Goal: Task Accomplishment & Management: Manage account settings

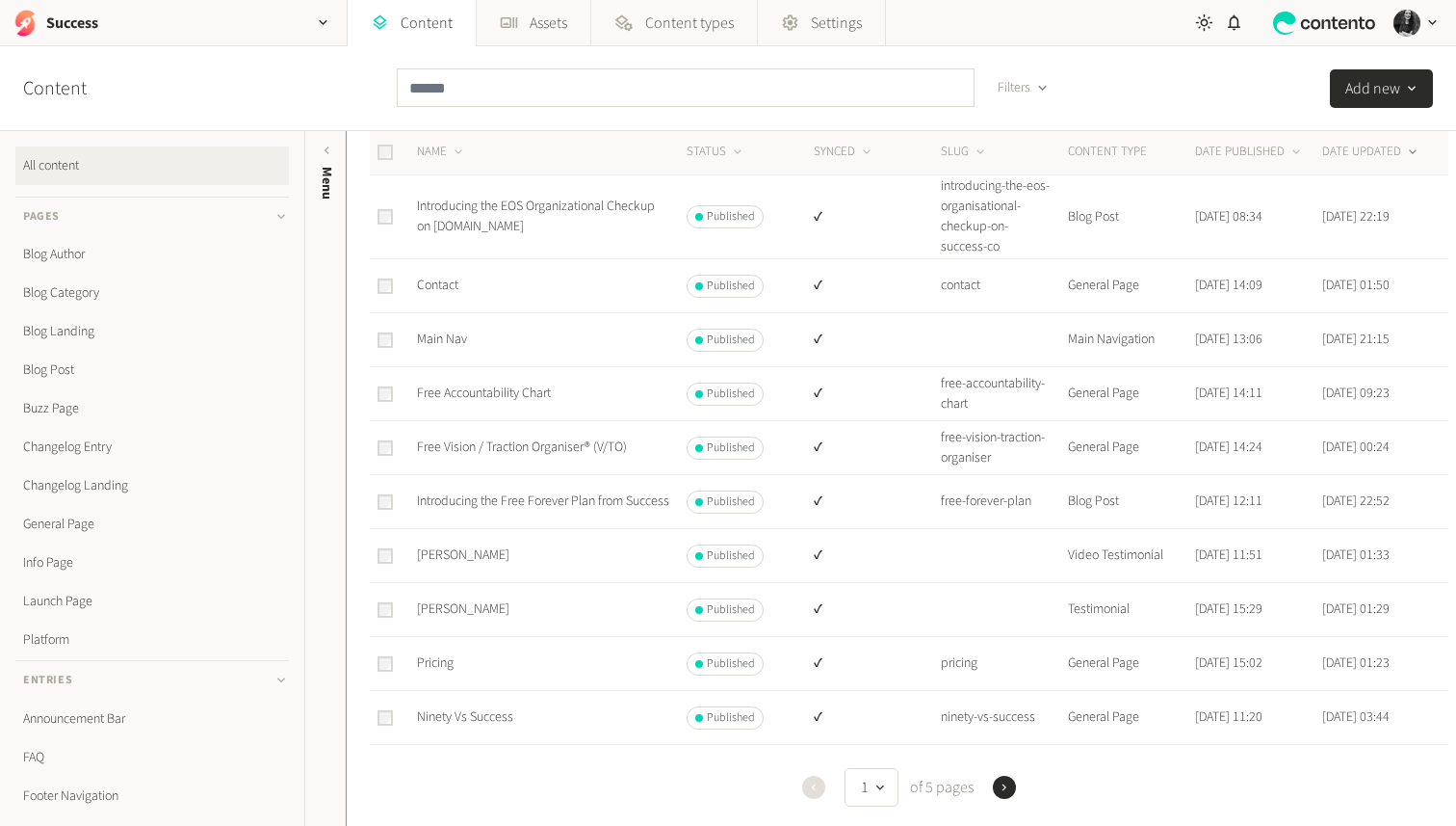
scroll to position [182, 0]
click at [572, 454] on link "Free Vision / Traction Organiser® (V/TO)" at bounding box center [522, 443] width 210 height 19
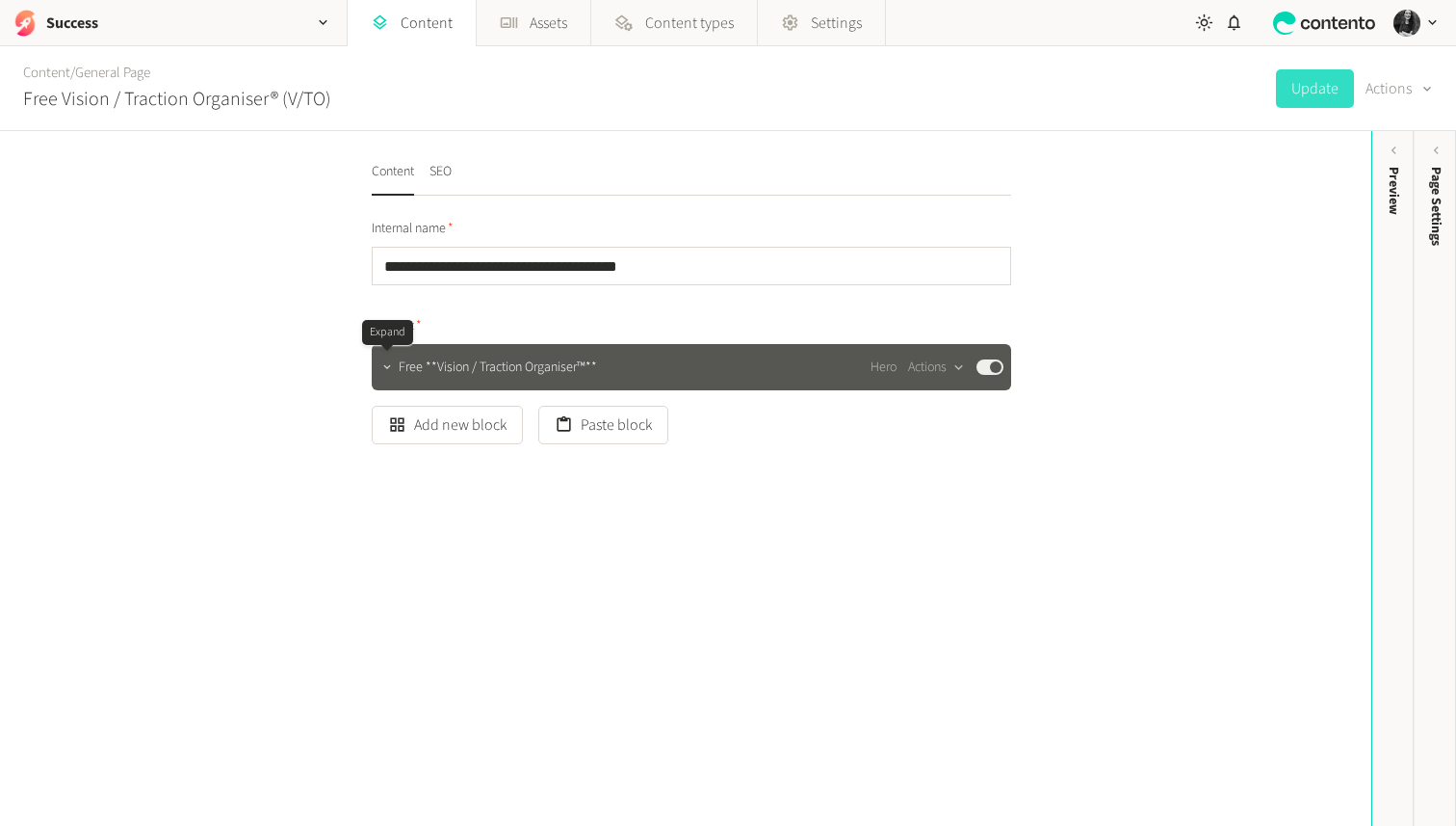
click at [390, 369] on icon "button" at bounding box center [387, 368] width 14 height 14
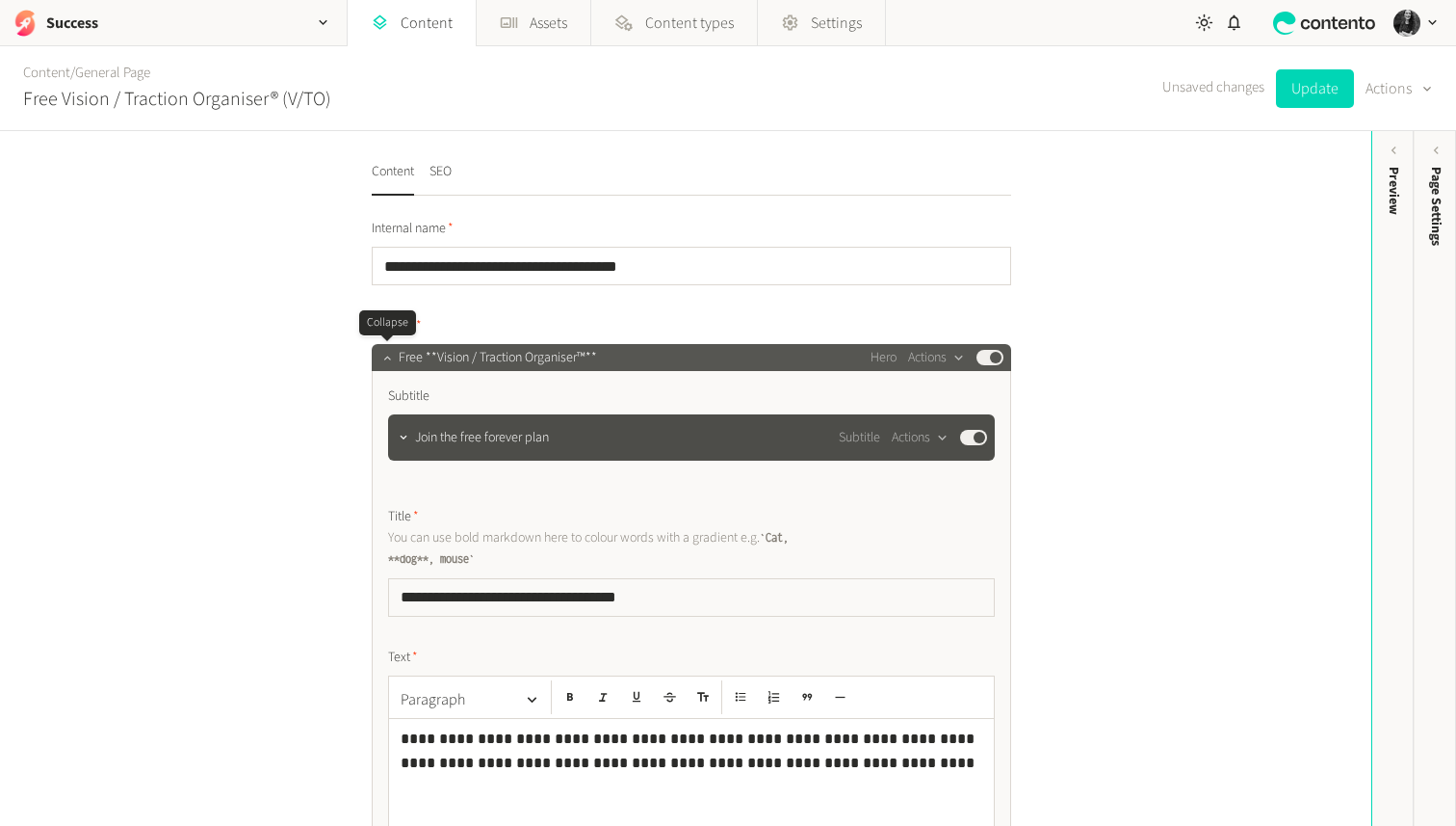
click at [390, 362] on icon "button" at bounding box center [387, 358] width 14 height 14
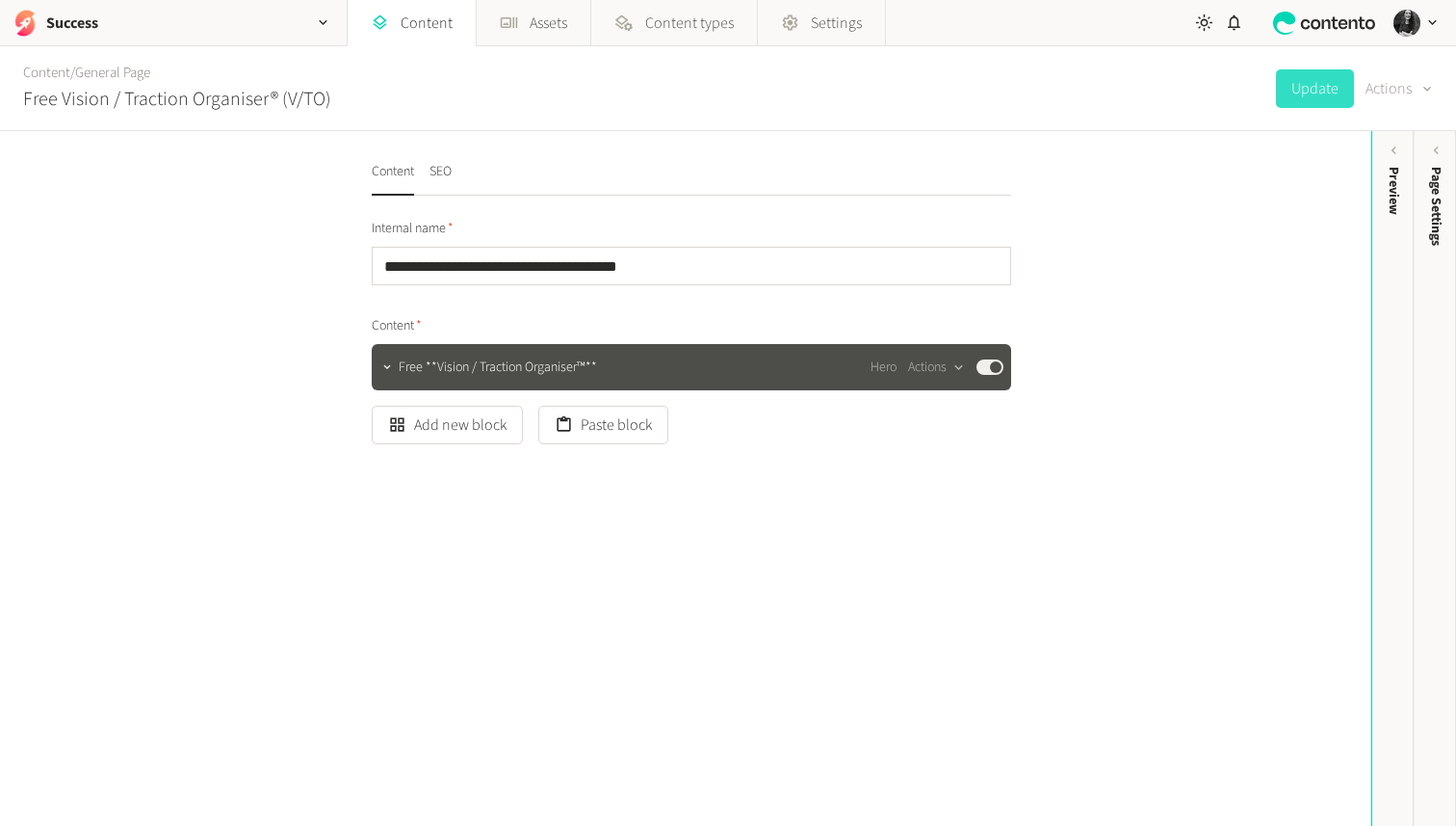
click at [1390, 78] on button "Actions" at bounding box center [1399, 89] width 68 height 39
click at [1400, 87] on button "Actions" at bounding box center [1399, 89] width 68 height 39
click at [1420, 97] on icon "button" at bounding box center [1427, 89] width 15 height 18
click at [1406, 179] on button "Set to draft" at bounding box center [1385, 174] width 91 height 36
click at [428, 26] on link "Content" at bounding box center [411, 23] width 128 height 46
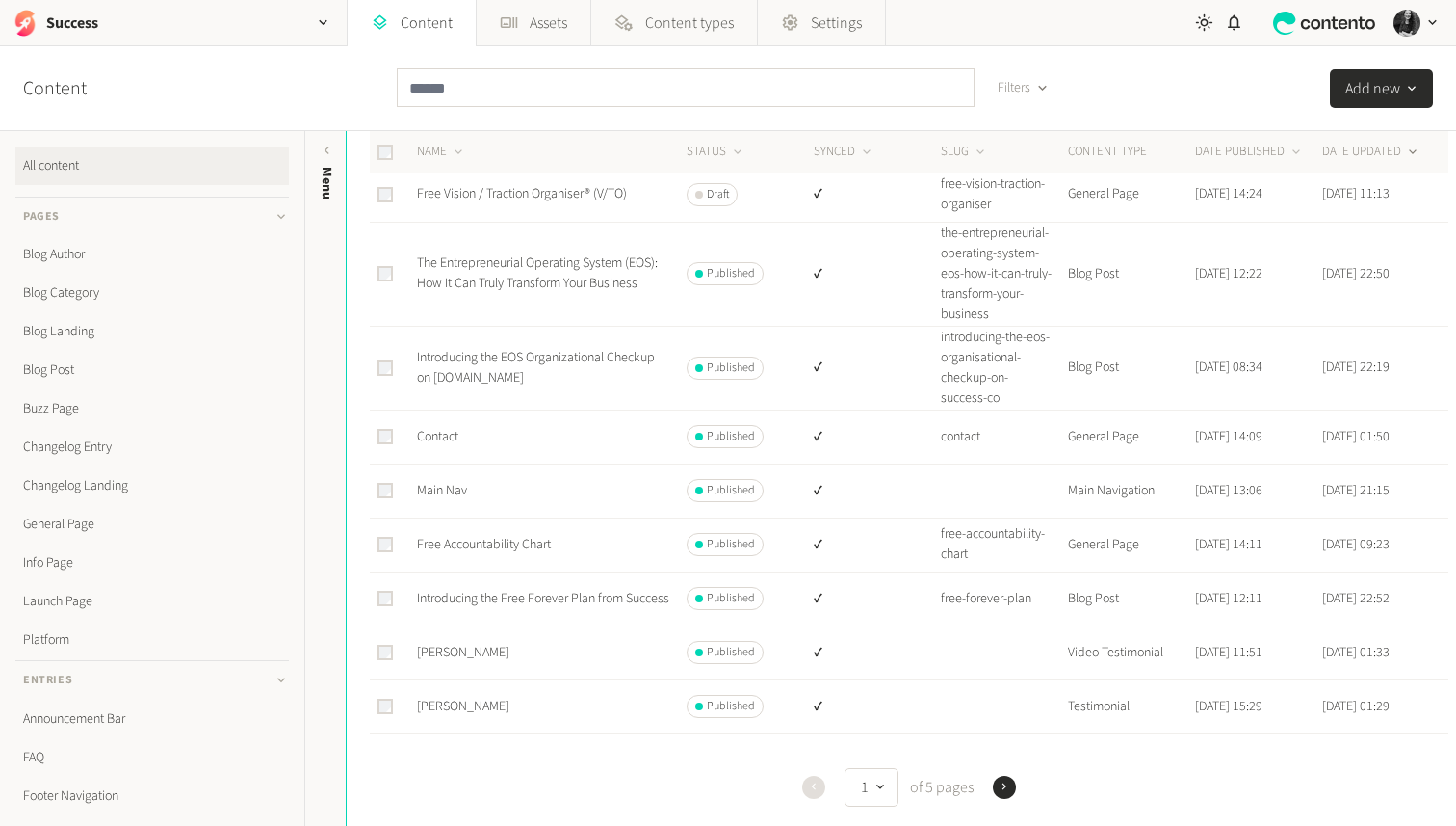
scroll to position [88, 0]
click at [495, 549] on link "Free Accountability Chart" at bounding box center [484, 539] width 133 height 19
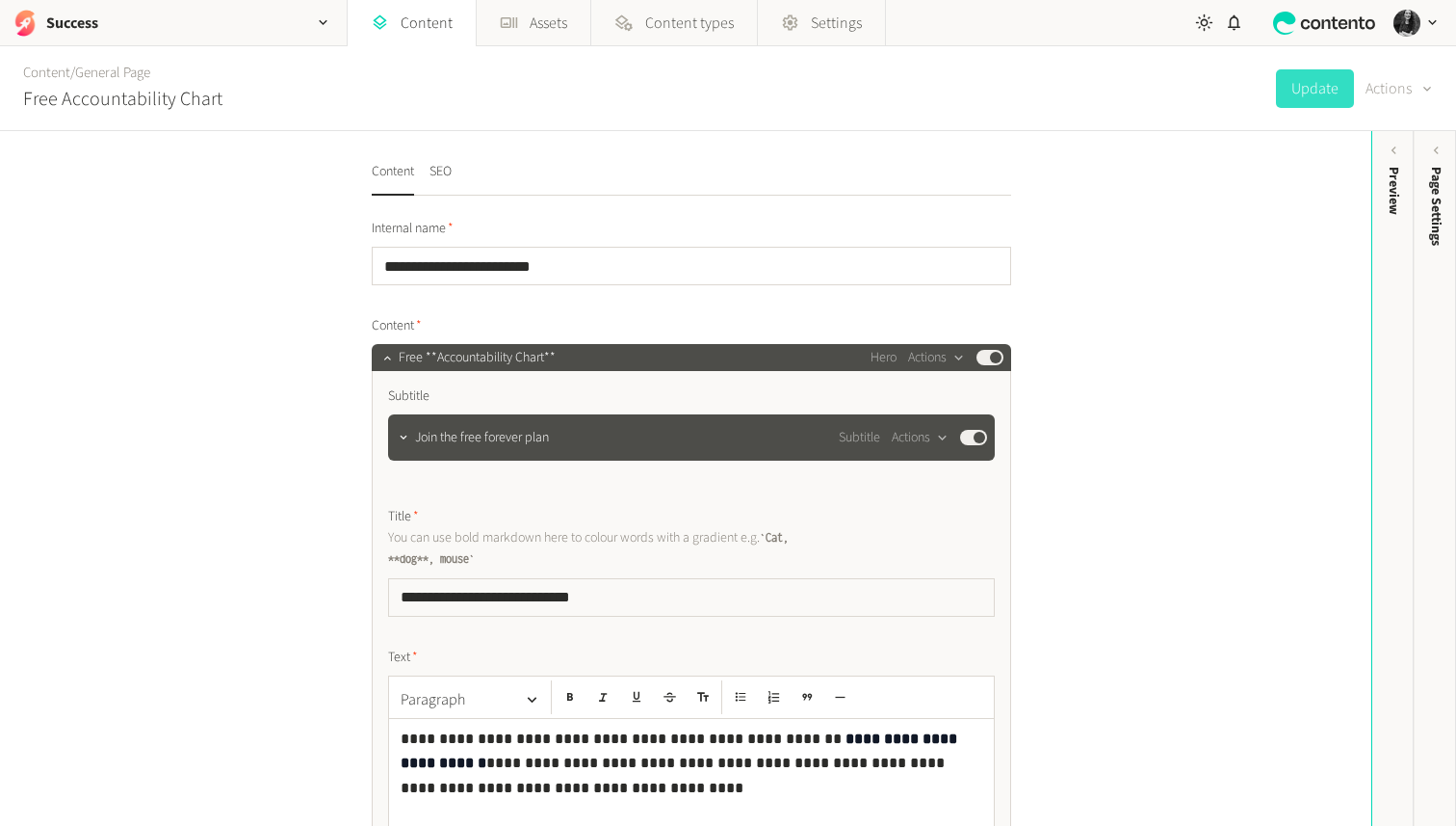
click at [1385, 91] on button "Actions" at bounding box center [1399, 89] width 68 height 39
click at [1389, 171] on button "Set to draft" at bounding box center [1385, 174] width 91 height 36
click at [421, 21] on link "Content" at bounding box center [411, 23] width 128 height 46
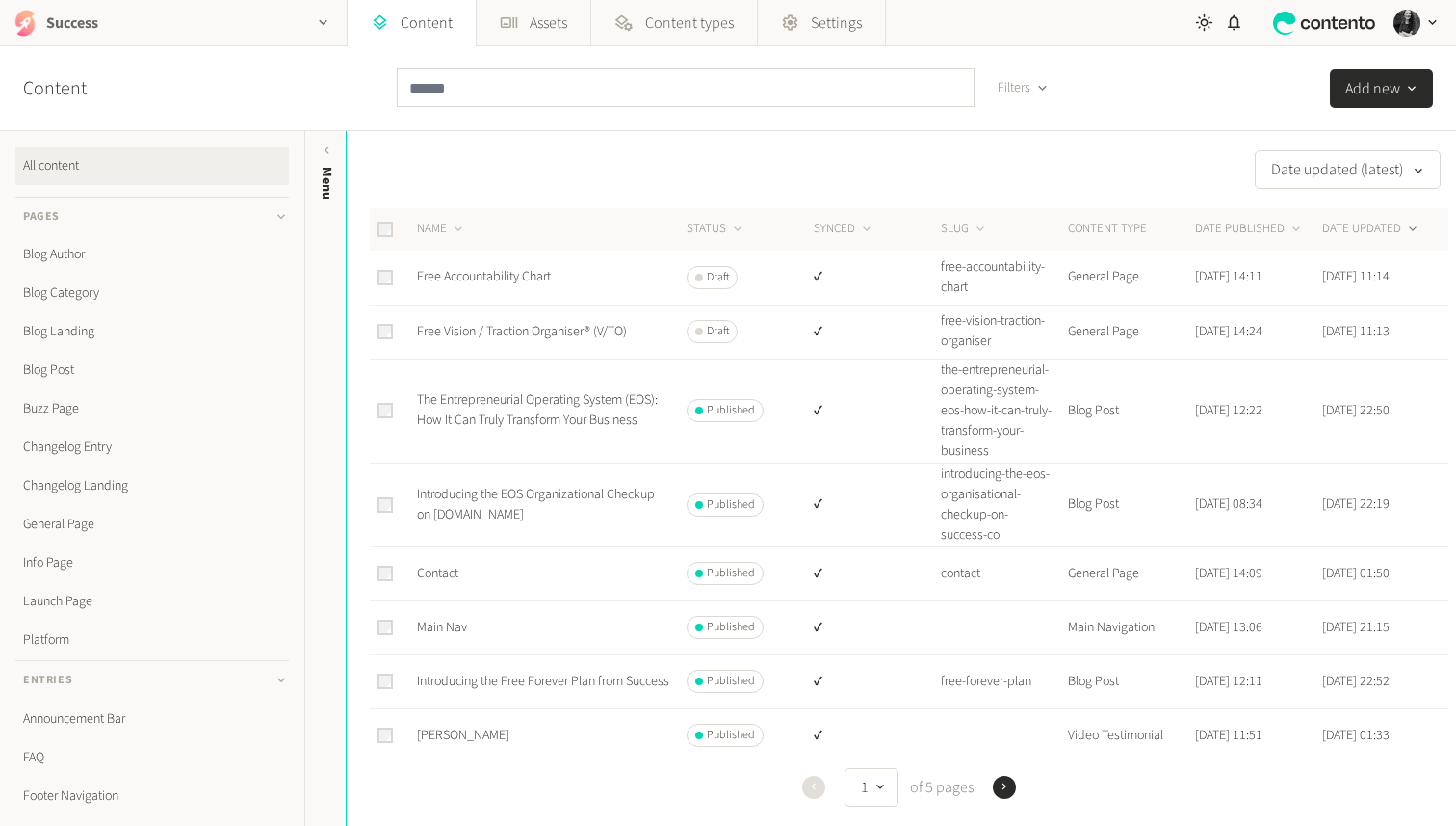
click at [220, 16] on div "Success" at bounding box center [173, 22] width 347 height 45
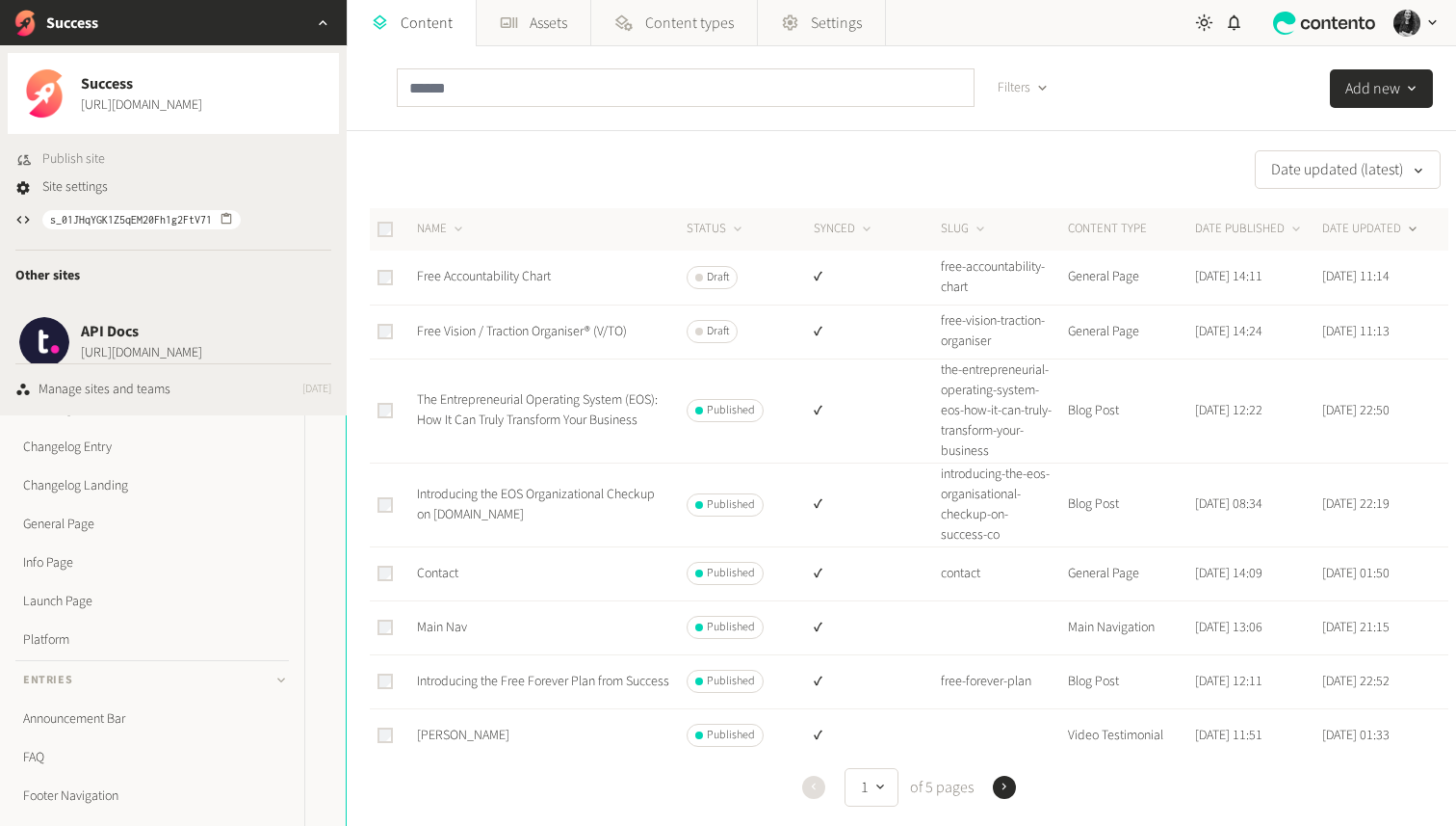
click at [89, 155] on span "Publish site" at bounding box center [74, 159] width 63 height 20
click at [530, 277] on link "Free Accountability Chart" at bounding box center [484, 276] width 133 height 19
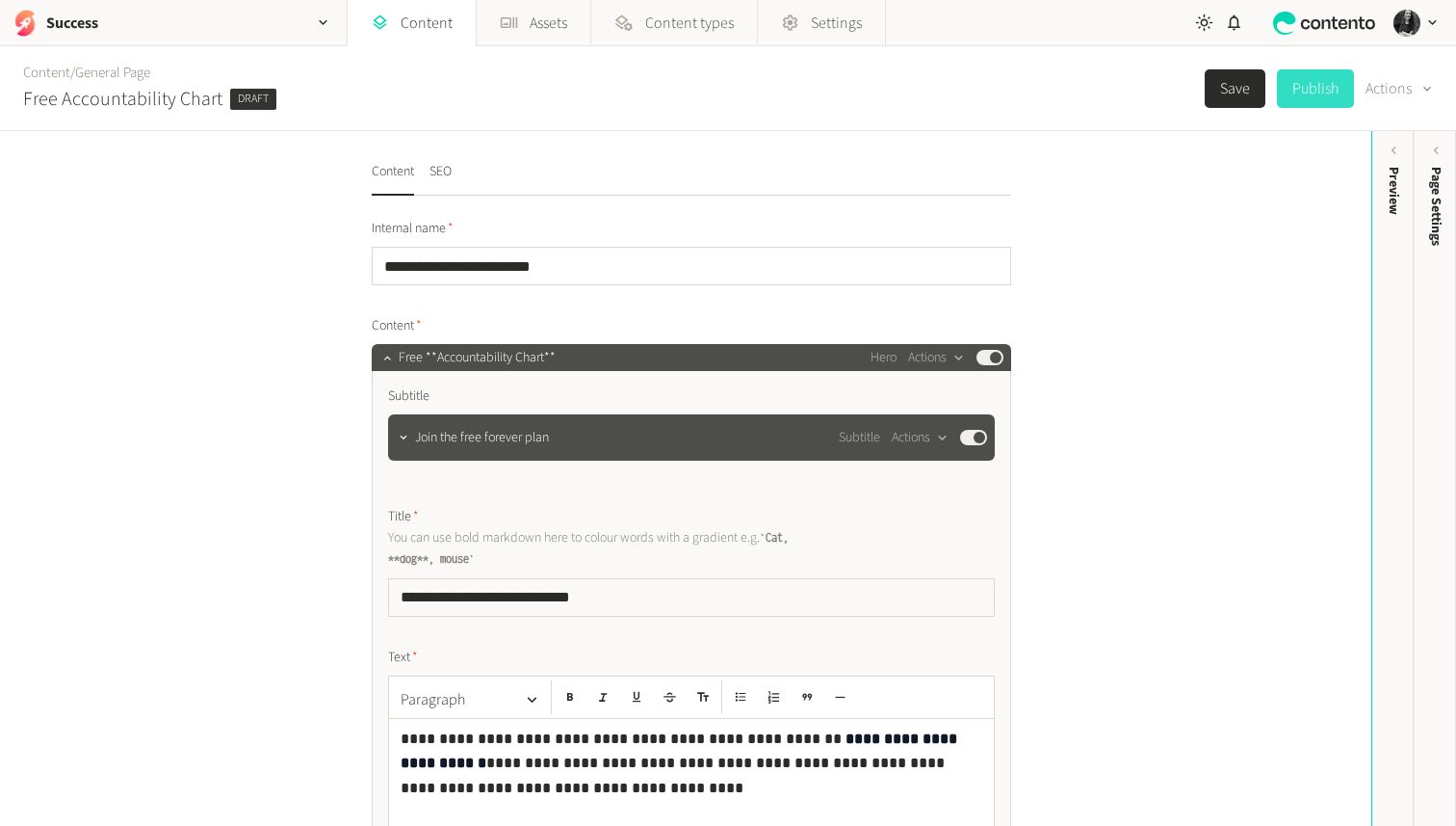
click at [1327, 94] on button "Publish" at bounding box center [1315, 89] width 77 height 39
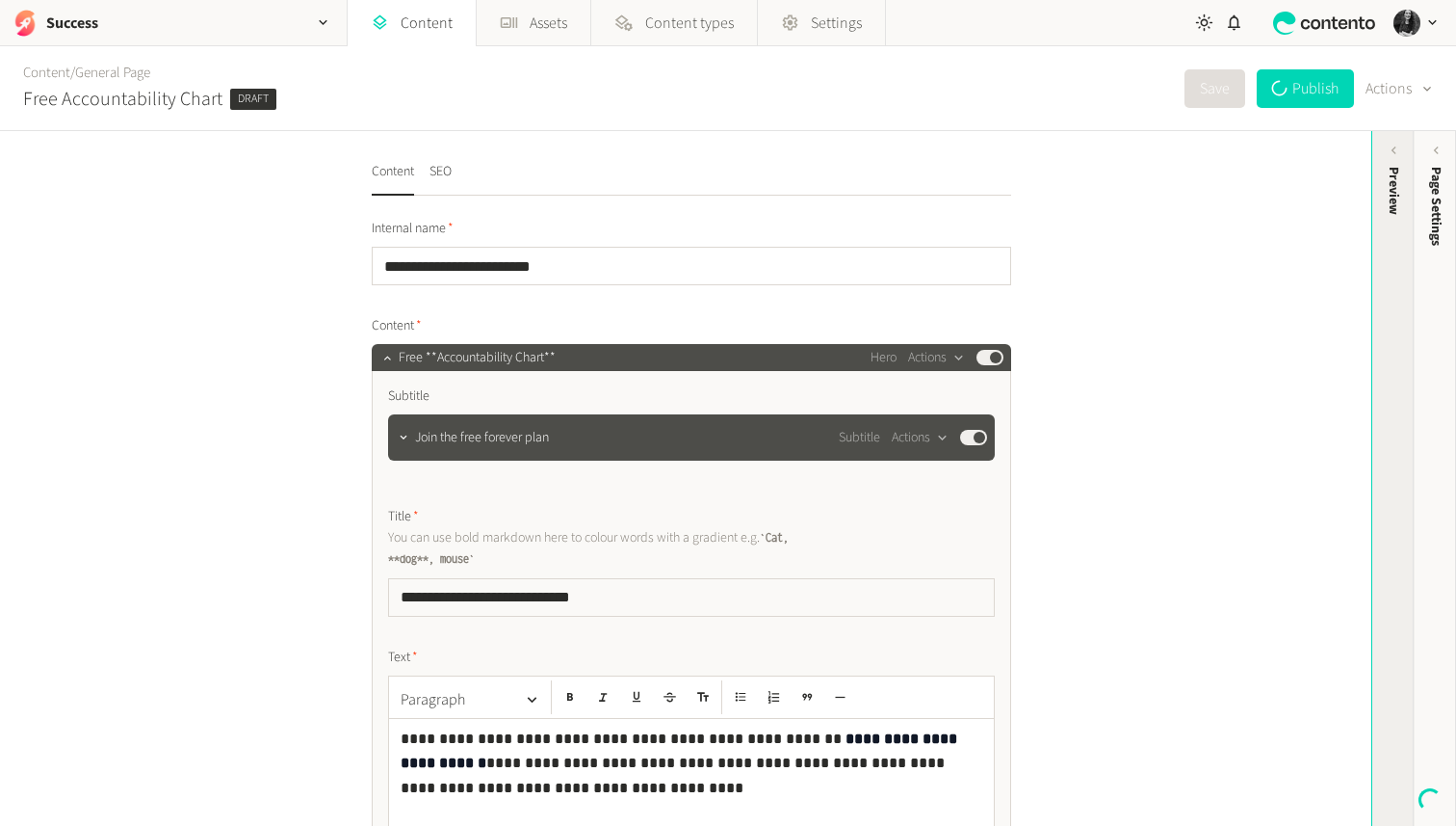
click at [1387, 158] on icon at bounding box center [1394, 150] width 16 height 16
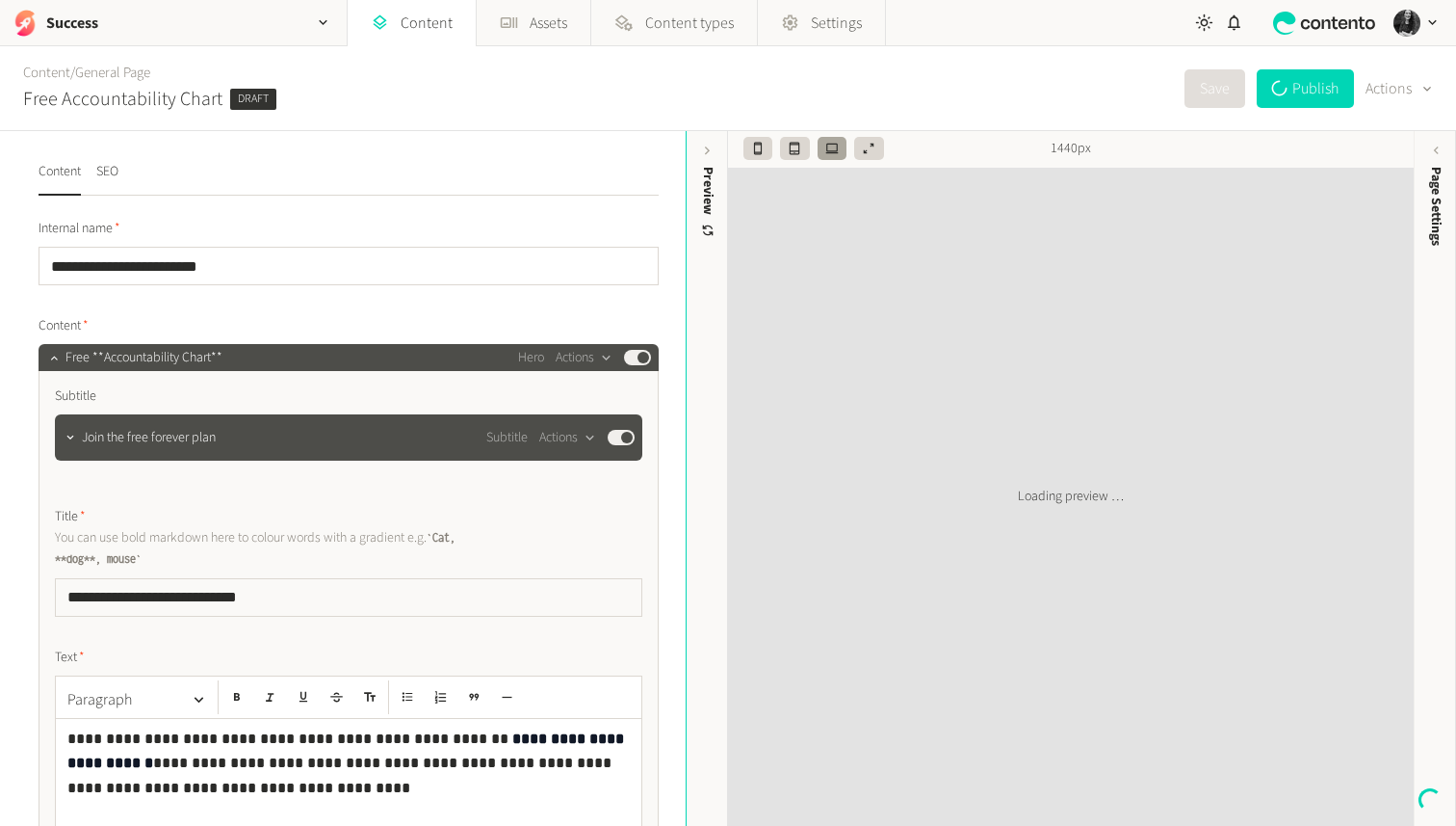
type input "**********"
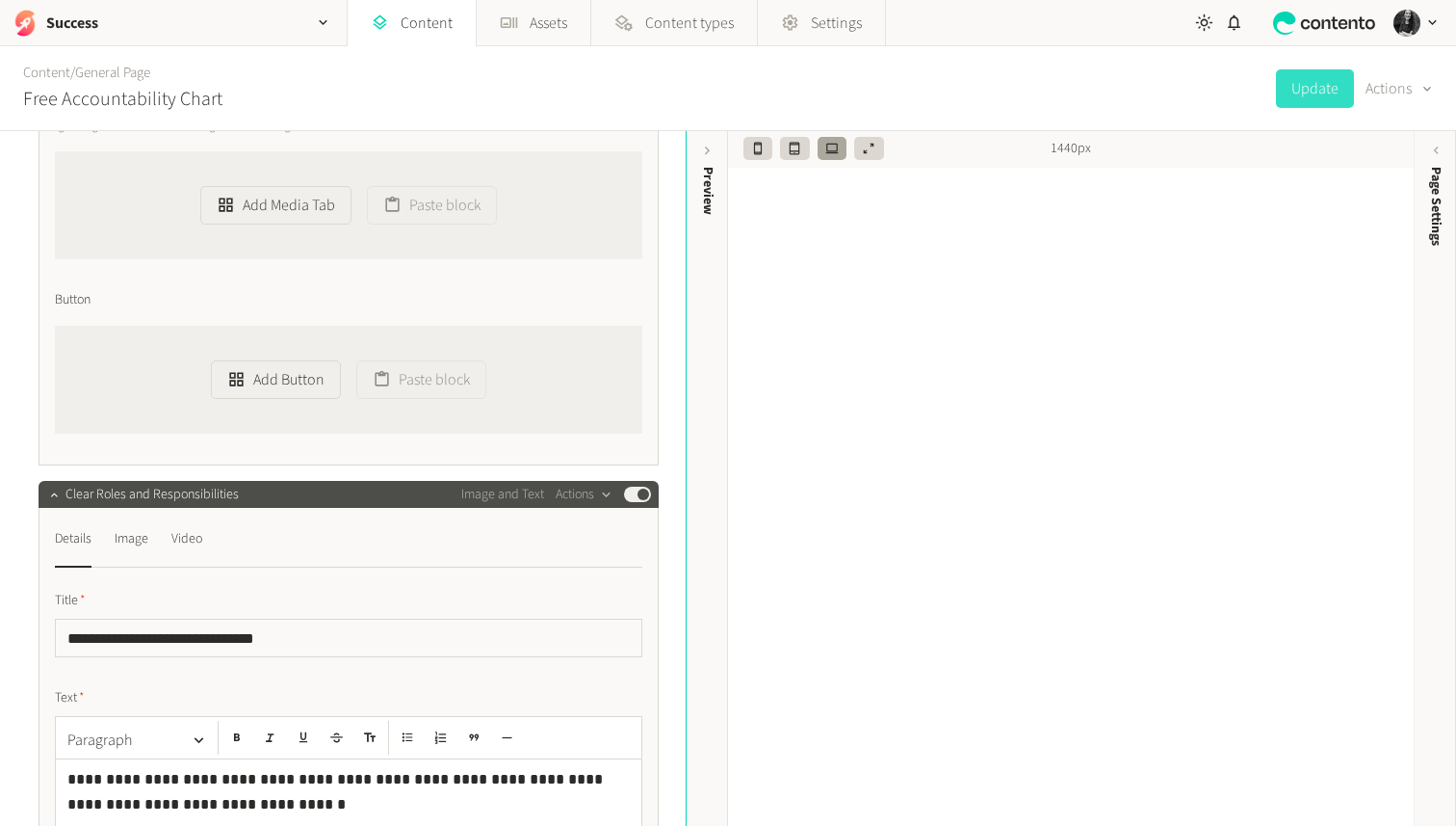
scroll to position [1016, 0]
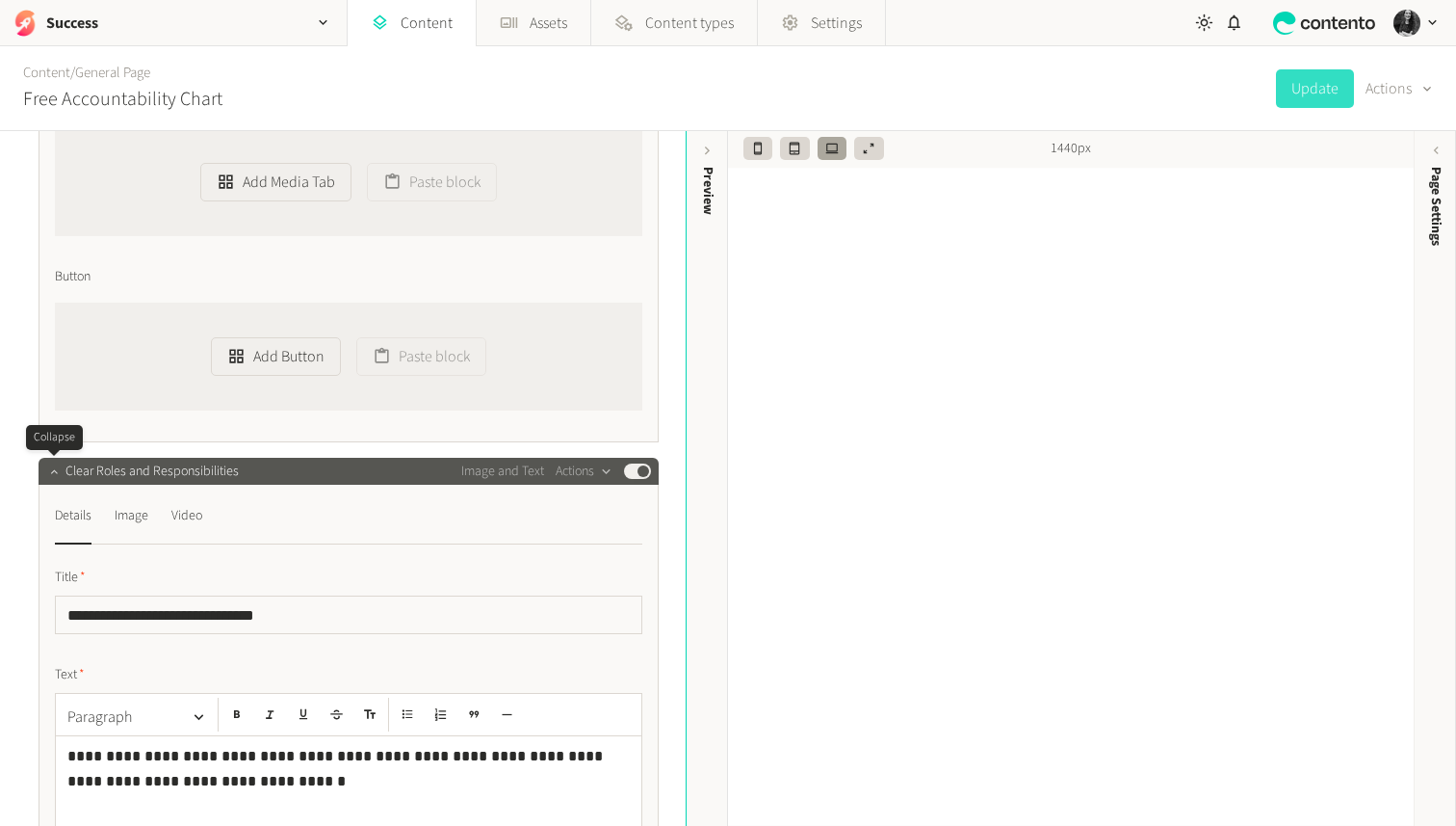
click at [54, 471] on icon "button" at bounding box center [53, 471] width 7 height 4
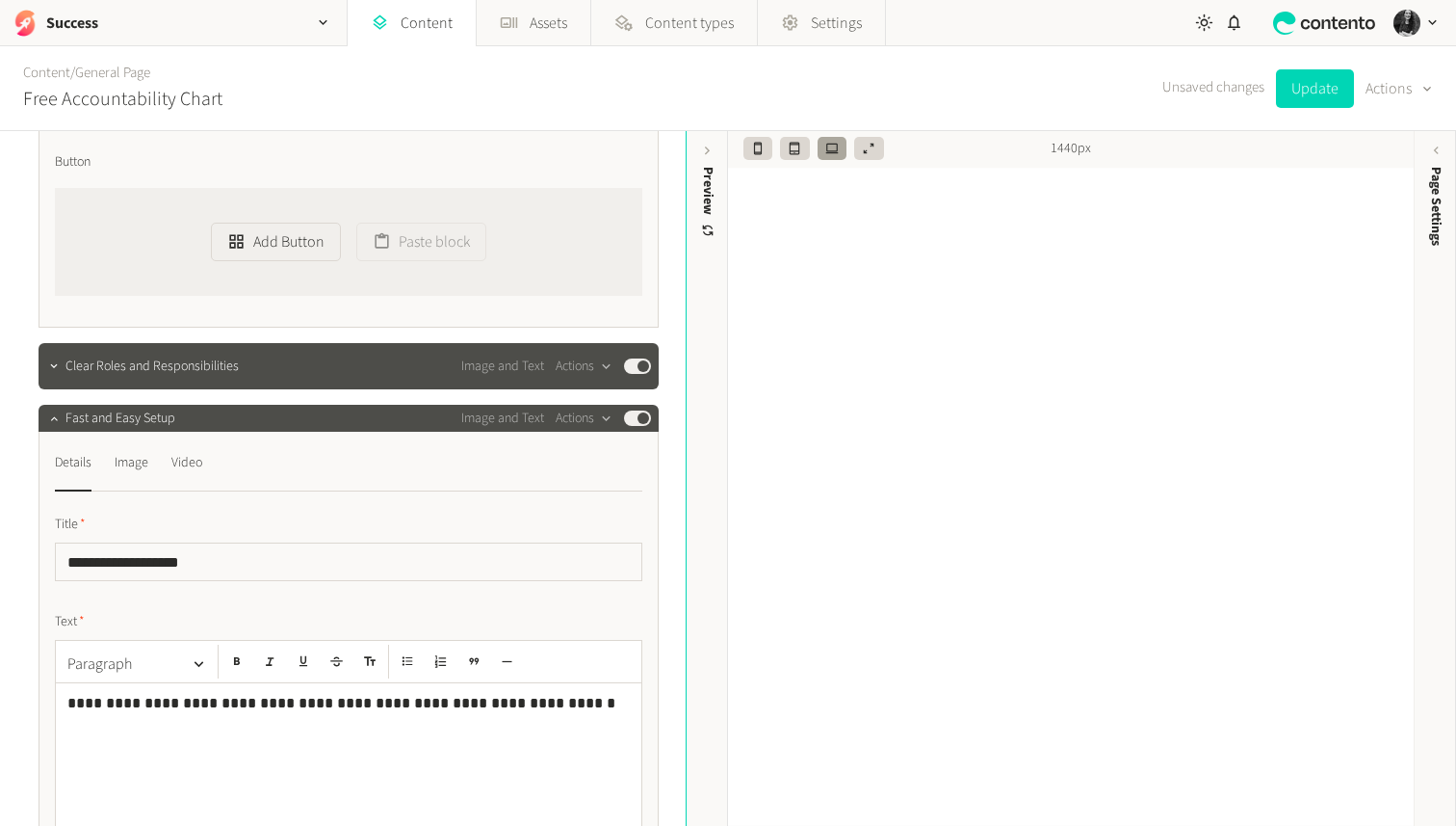
scroll to position [1159, 0]
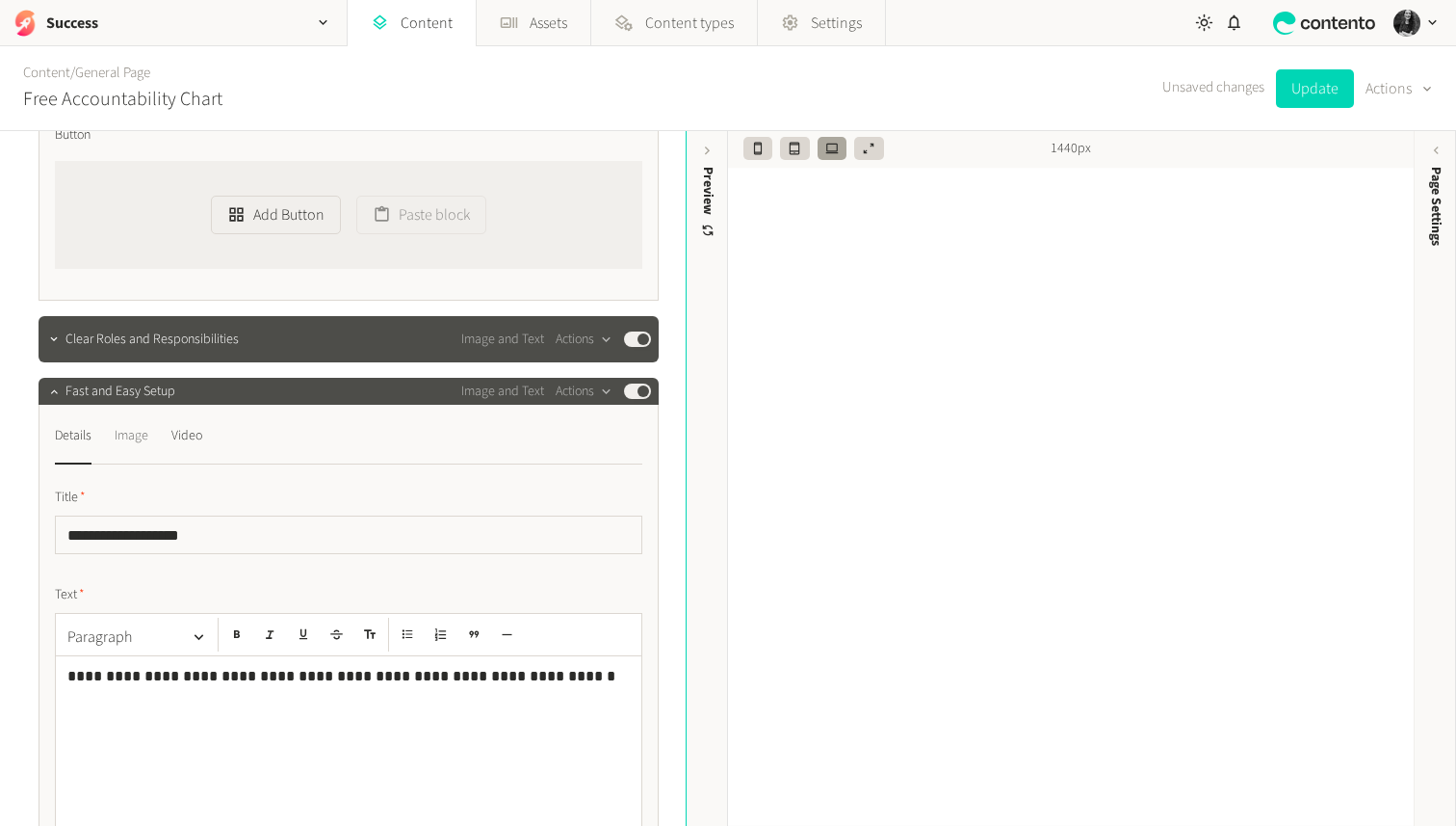
click at [135, 449] on div "Image" at bounding box center [131, 435] width 34 height 31
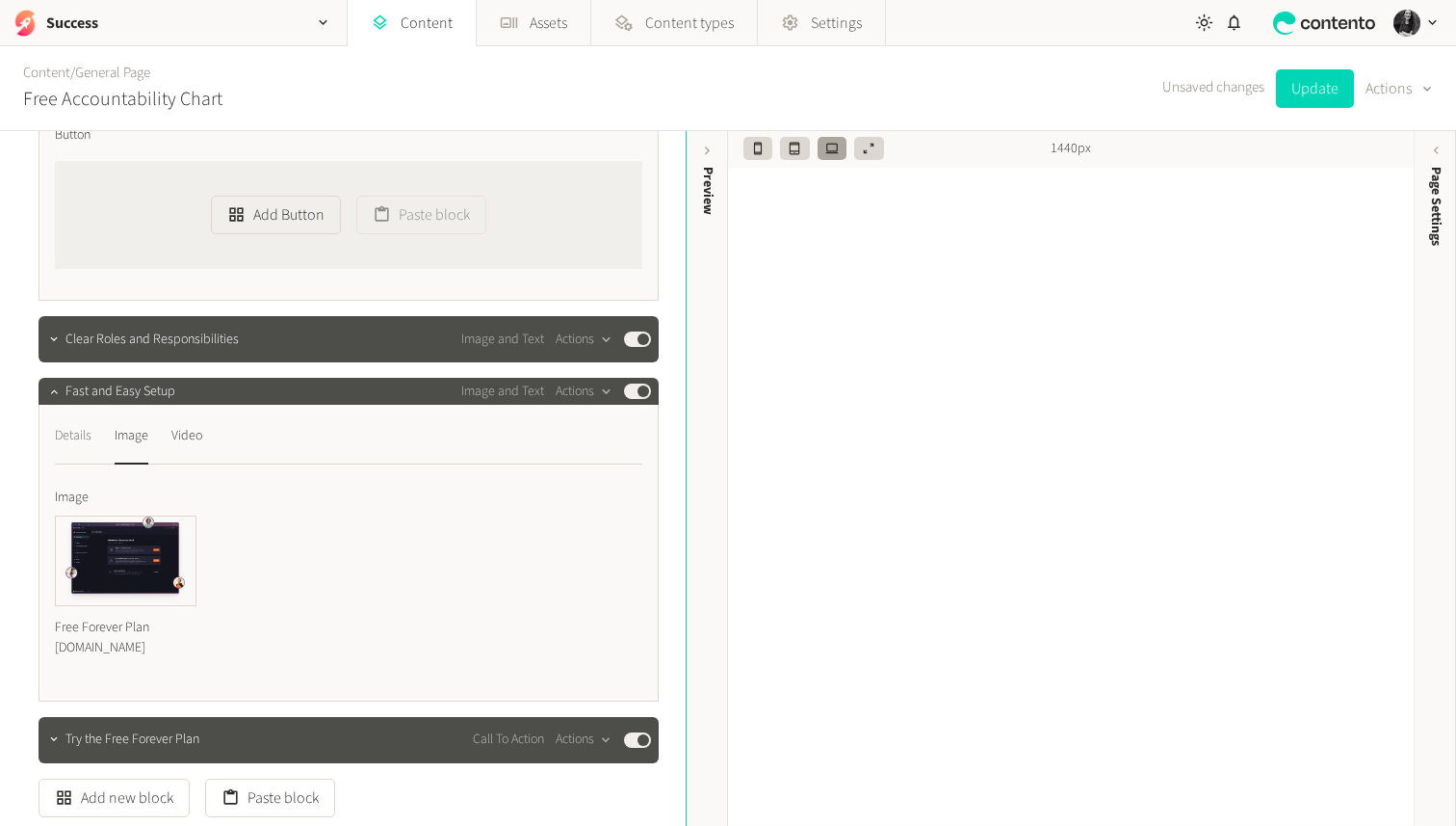
click at [92, 431] on div "Details" at bounding box center [73, 435] width 37 height 31
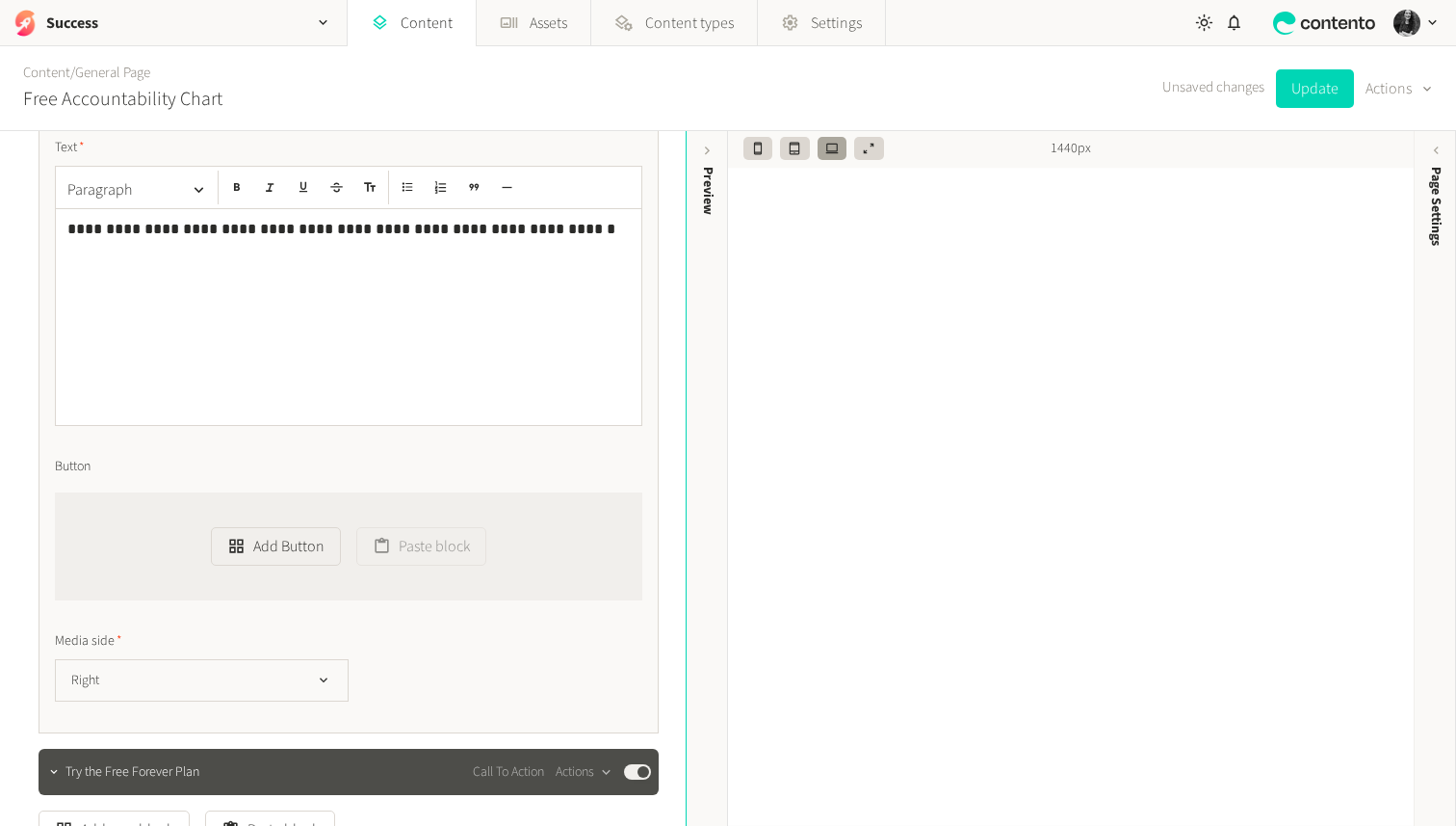
scroll to position [1606, 0]
click at [213, 675] on button "Right" at bounding box center [201, 680] width 294 height 43
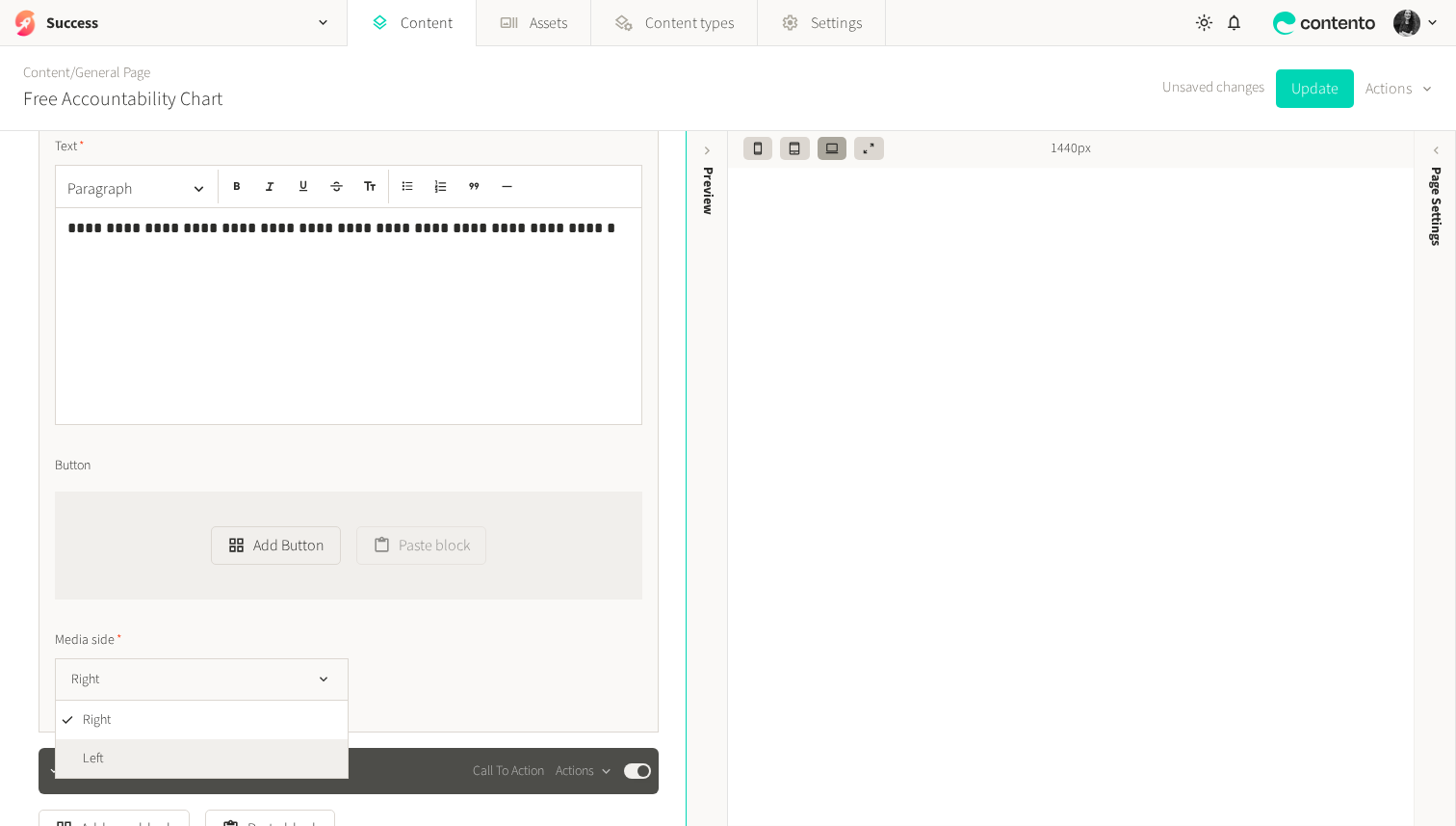
click at [165, 753] on li "Left" at bounding box center [201, 758] width 292 height 39
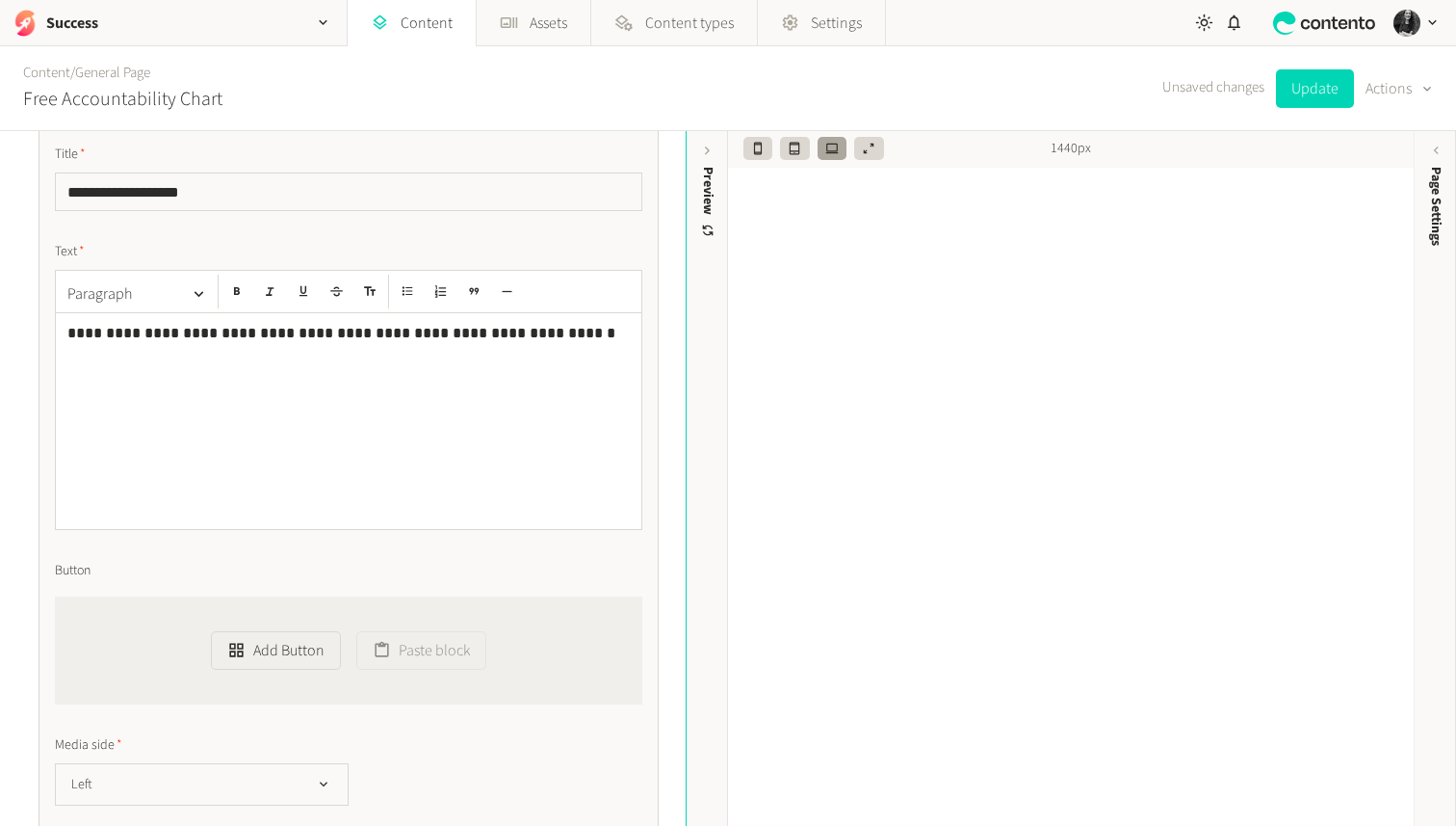
scroll to position [1481, 0]
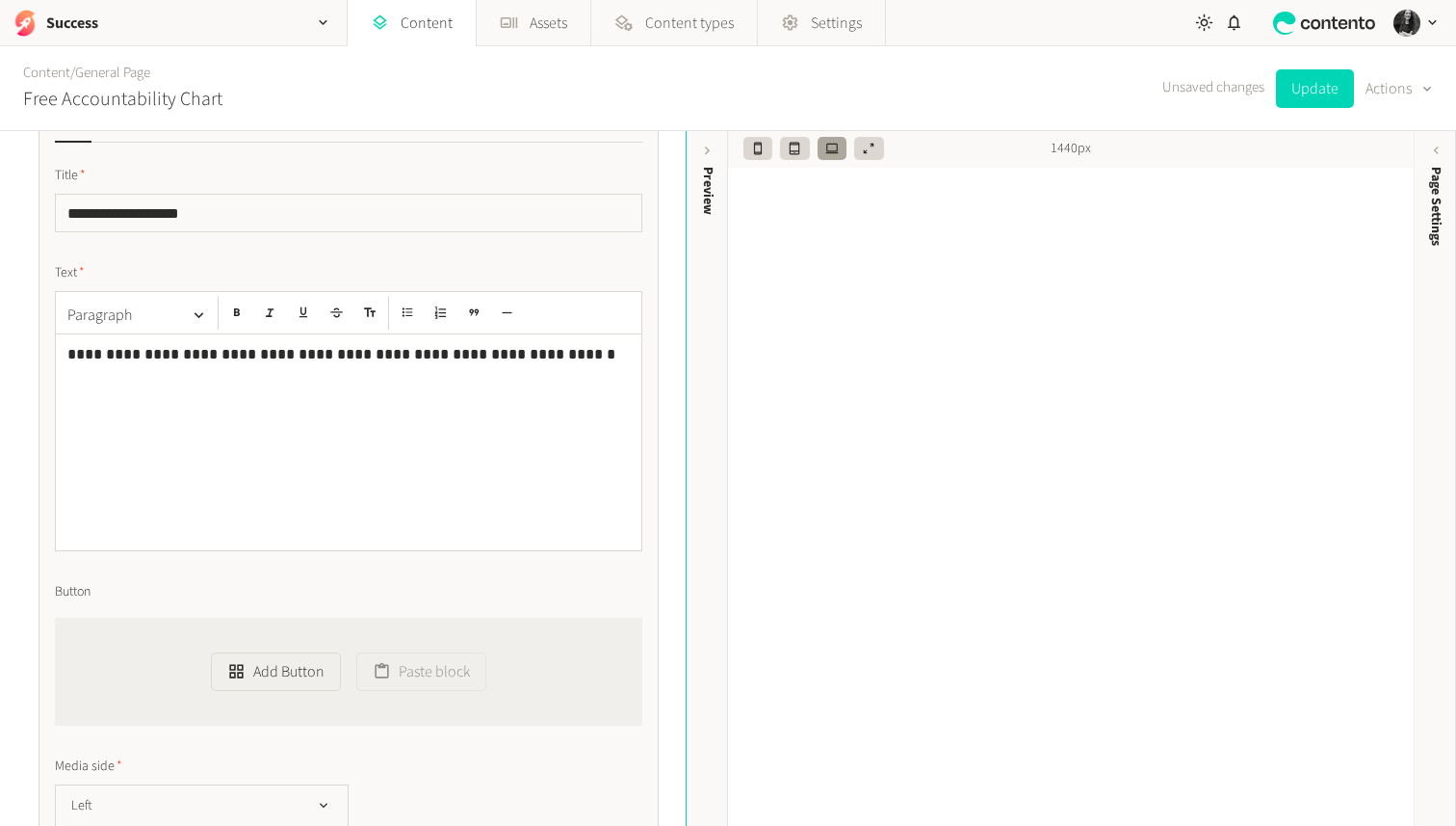
click at [542, 362] on p "**********" at bounding box center [349, 354] width 563 height 25
click at [145, 382] on p "**********" at bounding box center [349, 366] width 563 height 49
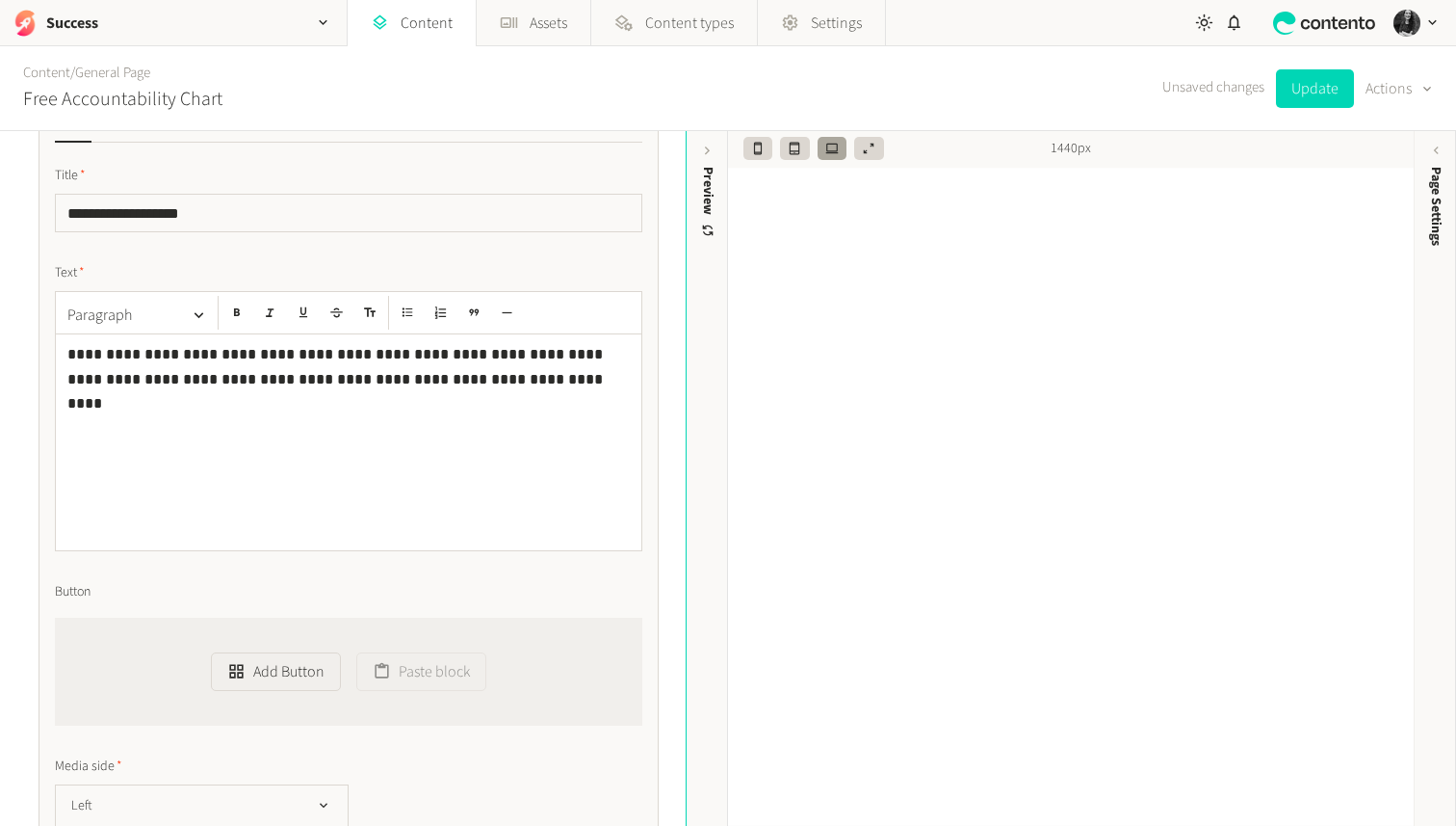
click at [484, 387] on p "**********" at bounding box center [349, 366] width 563 height 49
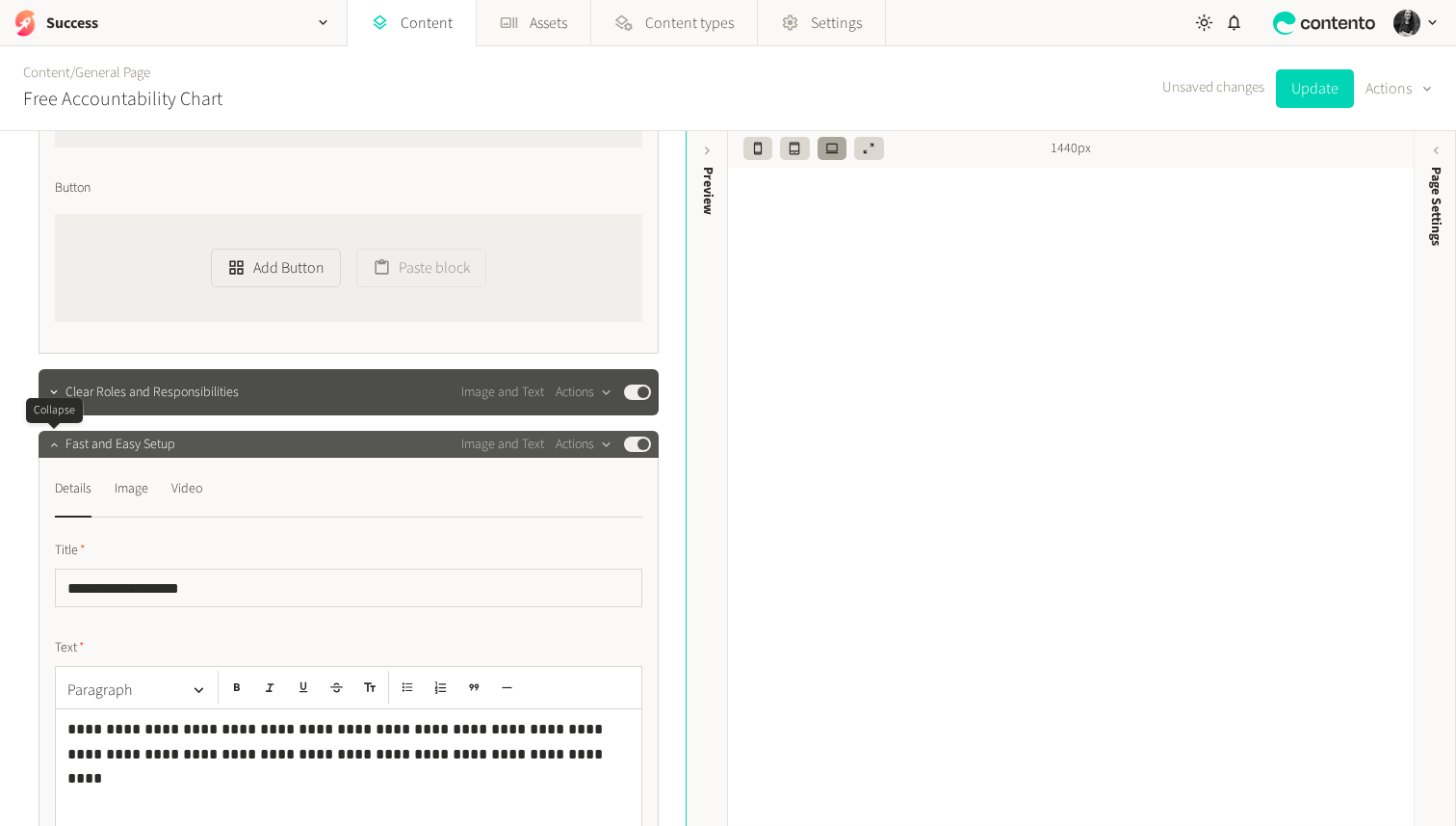
click at [54, 454] on button "button" at bounding box center [54, 441] width 23 height 23
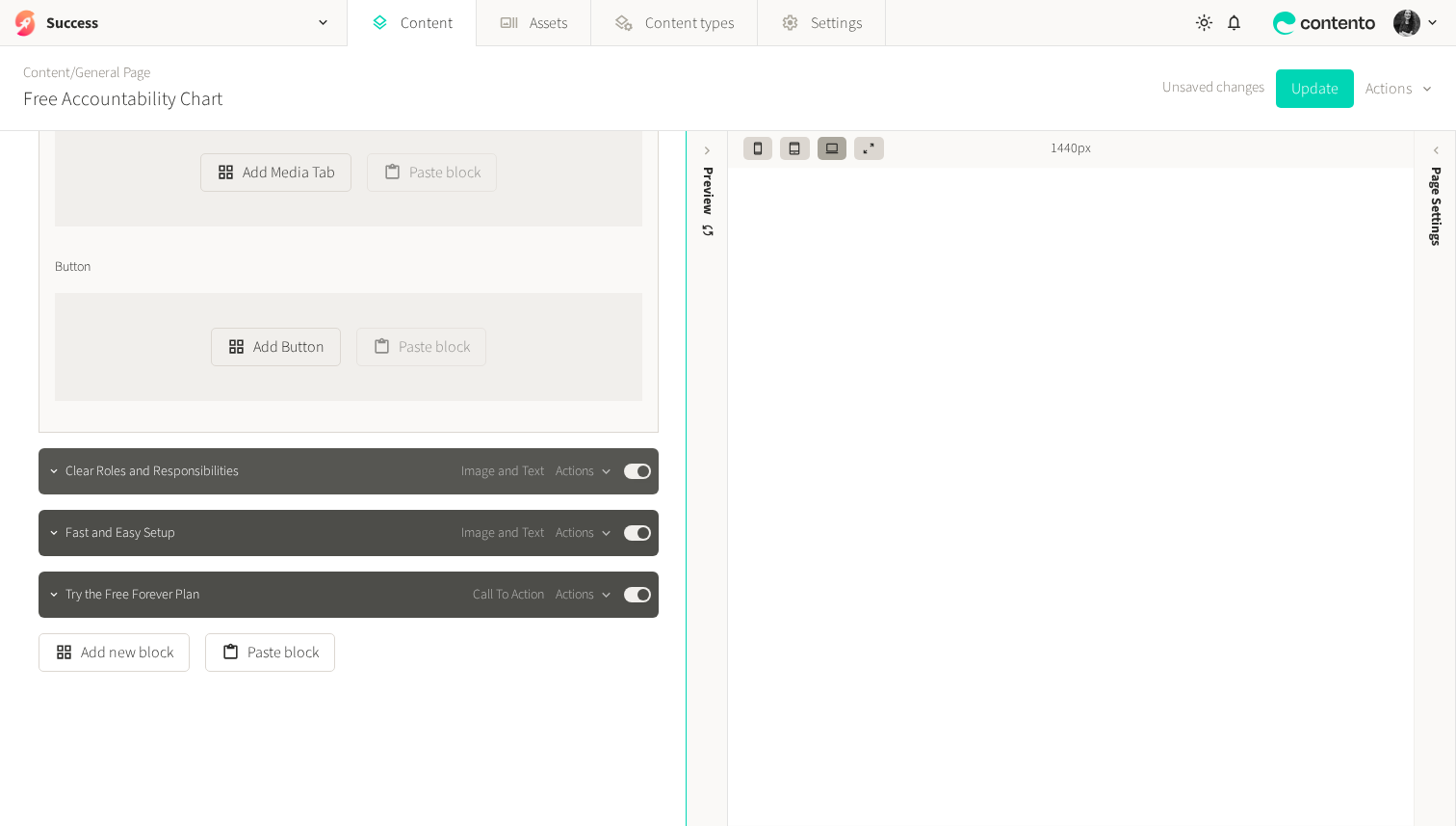
scroll to position [1027, 0]
